Goal: Task Accomplishment & Management: Complete application form

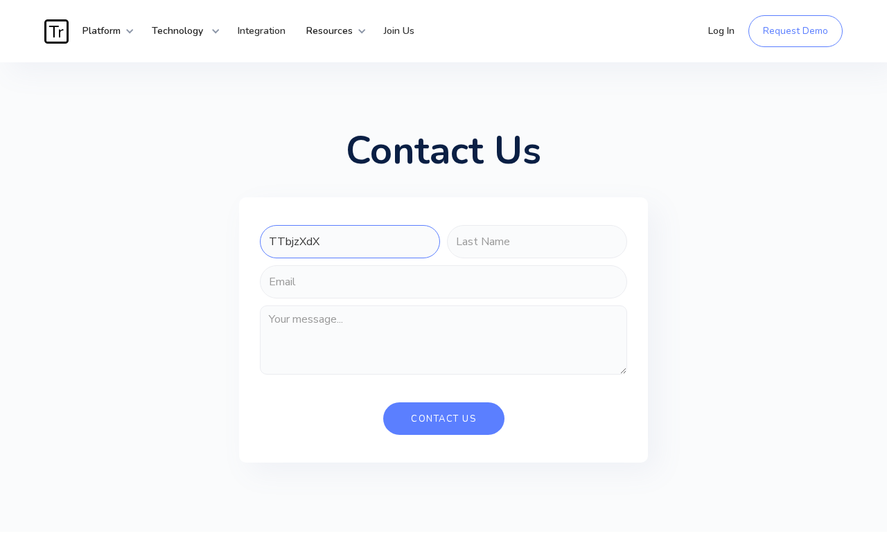
type input "TTbjzXdX"
type input "dfcGd"
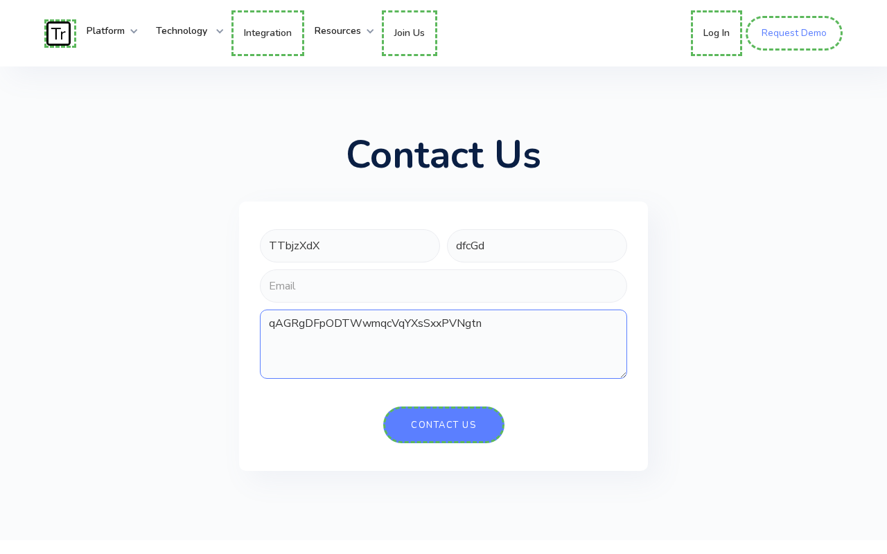
type textarea "qAGRgDFpODTWwmqcVqYXsSxxPVNgtn"
click at [795, 33] on link "Request Demo" at bounding box center [794, 33] width 97 height 35
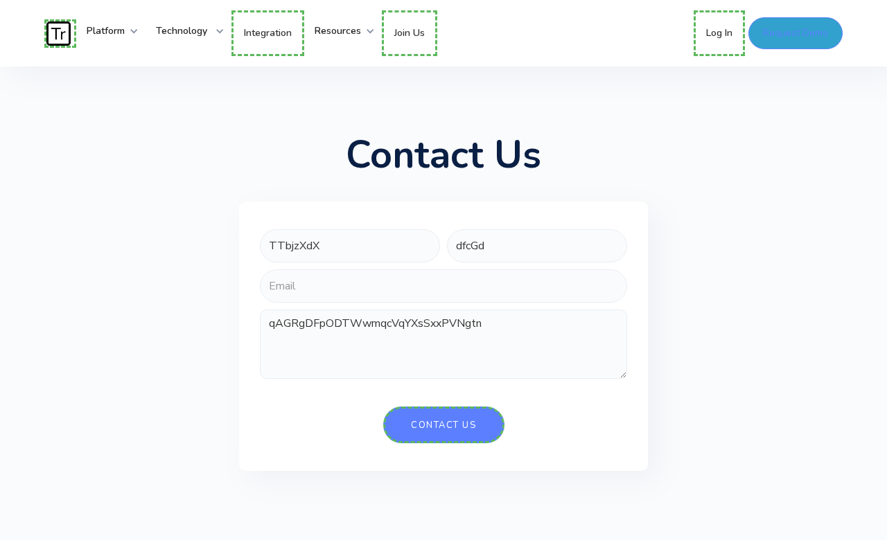
click at [720, 33] on link "Log In" at bounding box center [719, 33] width 51 height 46
click at [418, 31] on link "Join Us" at bounding box center [407, 31] width 51 height 42
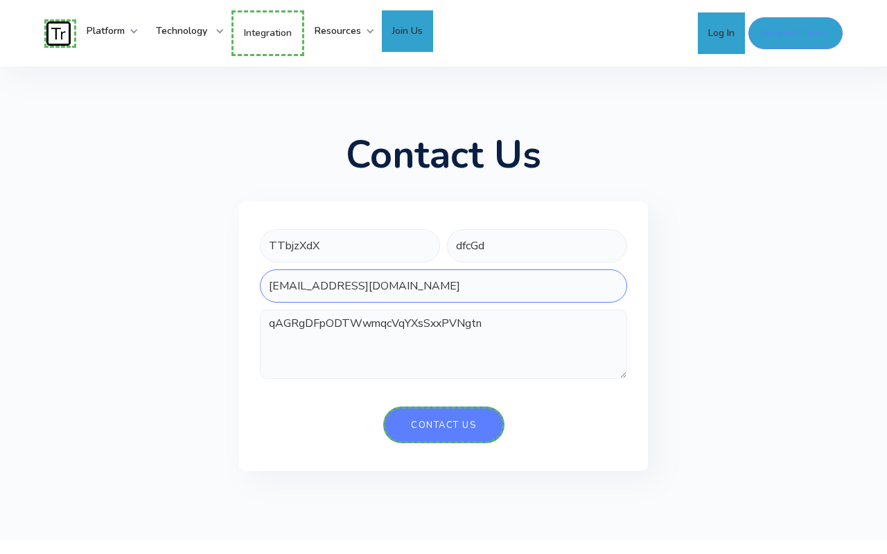
type input "[EMAIL_ADDRESS][DOMAIN_NAME]"
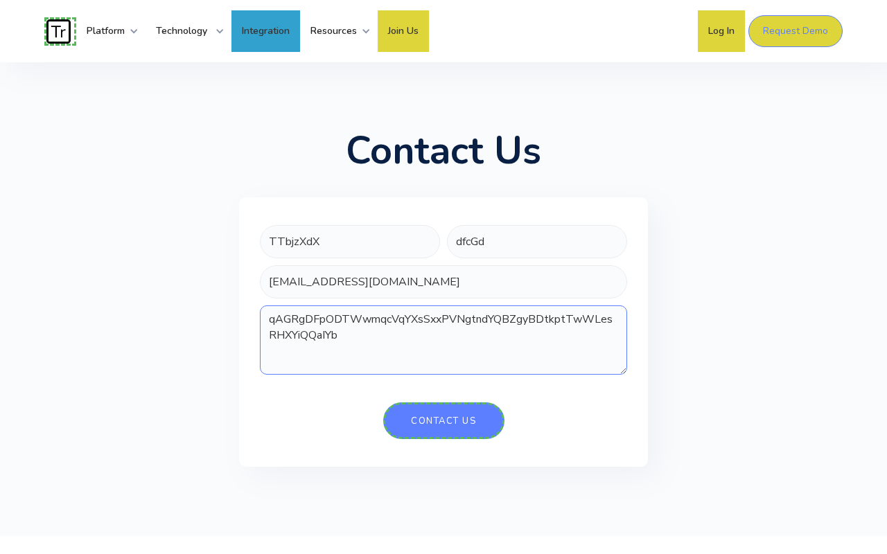
type textarea "qAGRgDFpODTWwmqcVqYXsSxxPVNgtndYQBZgyBDtkptTwWLesRHXYiQQaIYb"
click at [270, 32] on link "Integration" at bounding box center [265, 31] width 69 height 42
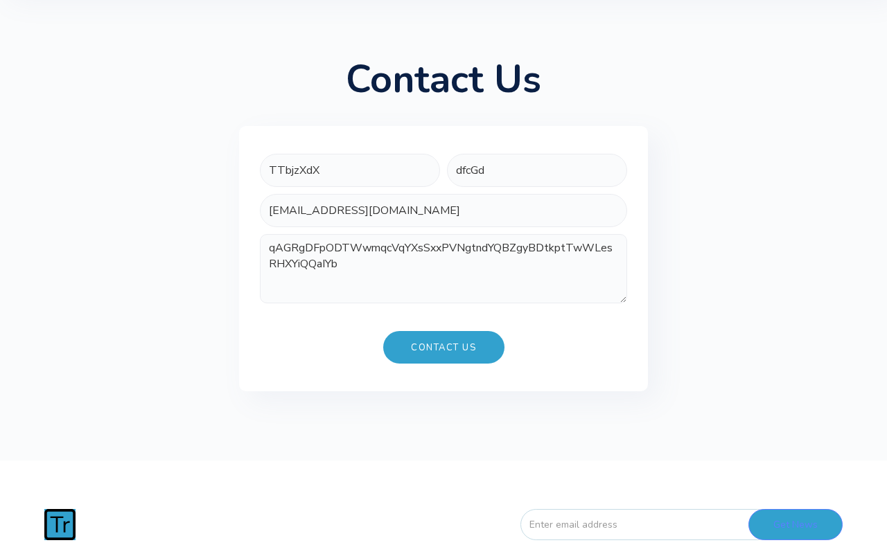
click at [443, 364] on input "Contact Us" at bounding box center [443, 347] width 121 height 33
type input "Please wait..."
